Goal: Navigation & Orientation: Find specific page/section

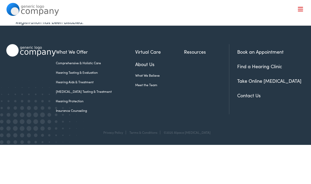
click at [140, 65] on link "About Us" at bounding box center [159, 63] width 49 height 7
click at [215, 100] on ul "What We Offer Comprehensive & Holistic Care Hearing Testing & Evaluation Hearin…" at bounding box center [142, 75] width 173 height 54
